Goal: Information Seeking & Learning: Learn about a topic

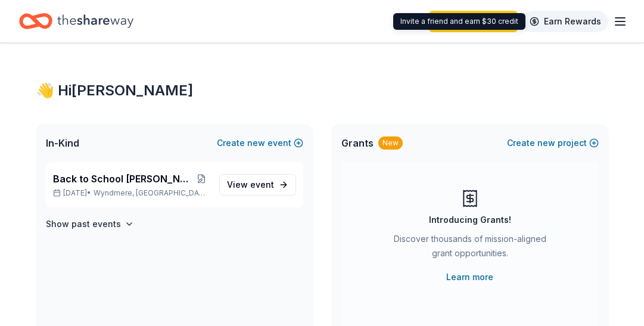
click at [574, 24] on link "Earn Rewards" at bounding box center [566, 21] width 86 height 21
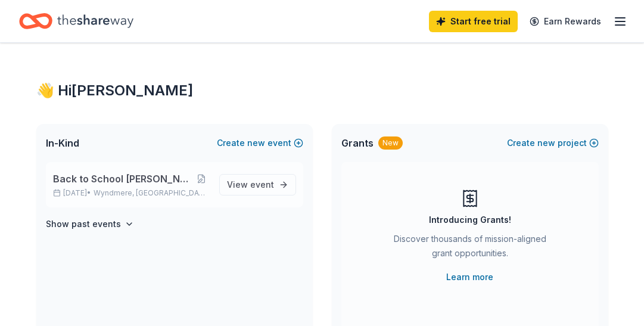
click at [163, 184] on span "Back to School Jessy's Toy Box" at bounding box center [123, 179] width 140 height 14
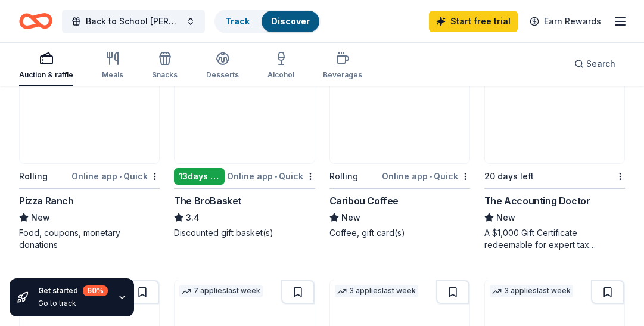
scroll to position [855, 0]
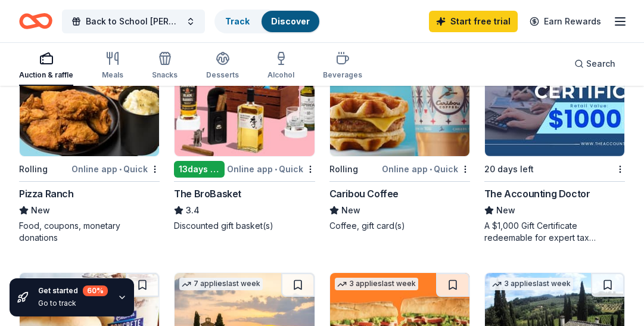
click at [92, 169] on div "Online app • Quick" at bounding box center [116, 168] width 88 height 15
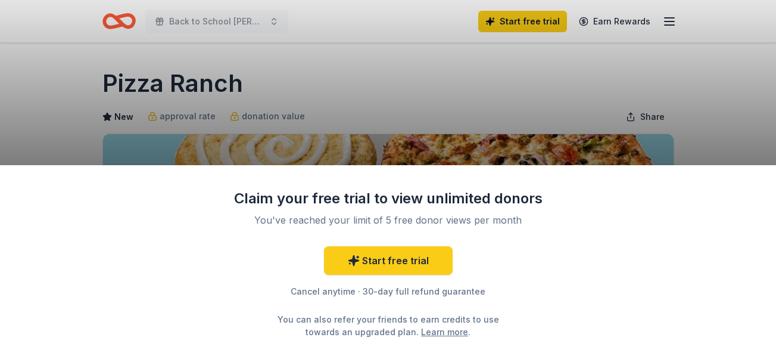
click at [643, 116] on div "Claim your free trial to view unlimited donors You've reached your limit of 5 f…" at bounding box center [388, 181] width 776 height 362
